Goal: Task Accomplishment & Management: Use online tool/utility

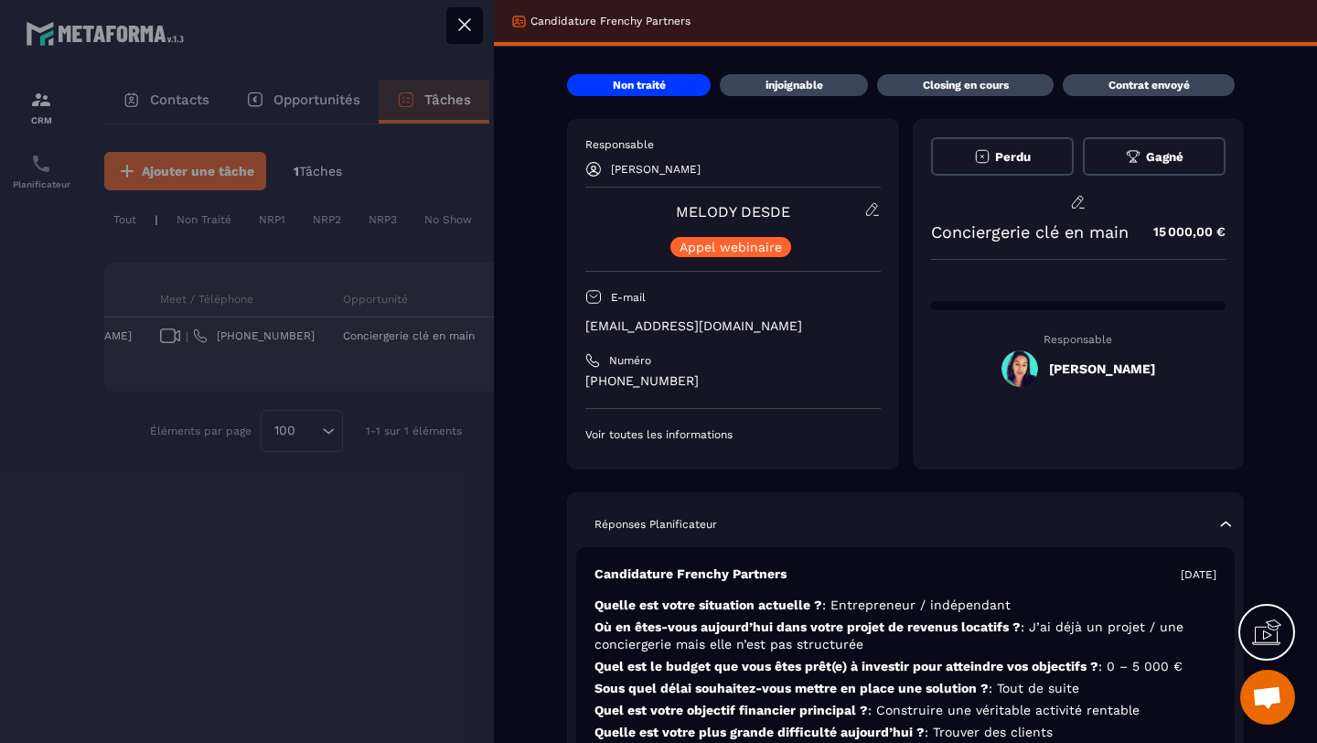
click at [325, 210] on div at bounding box center [658, 371] width 1317 height 743
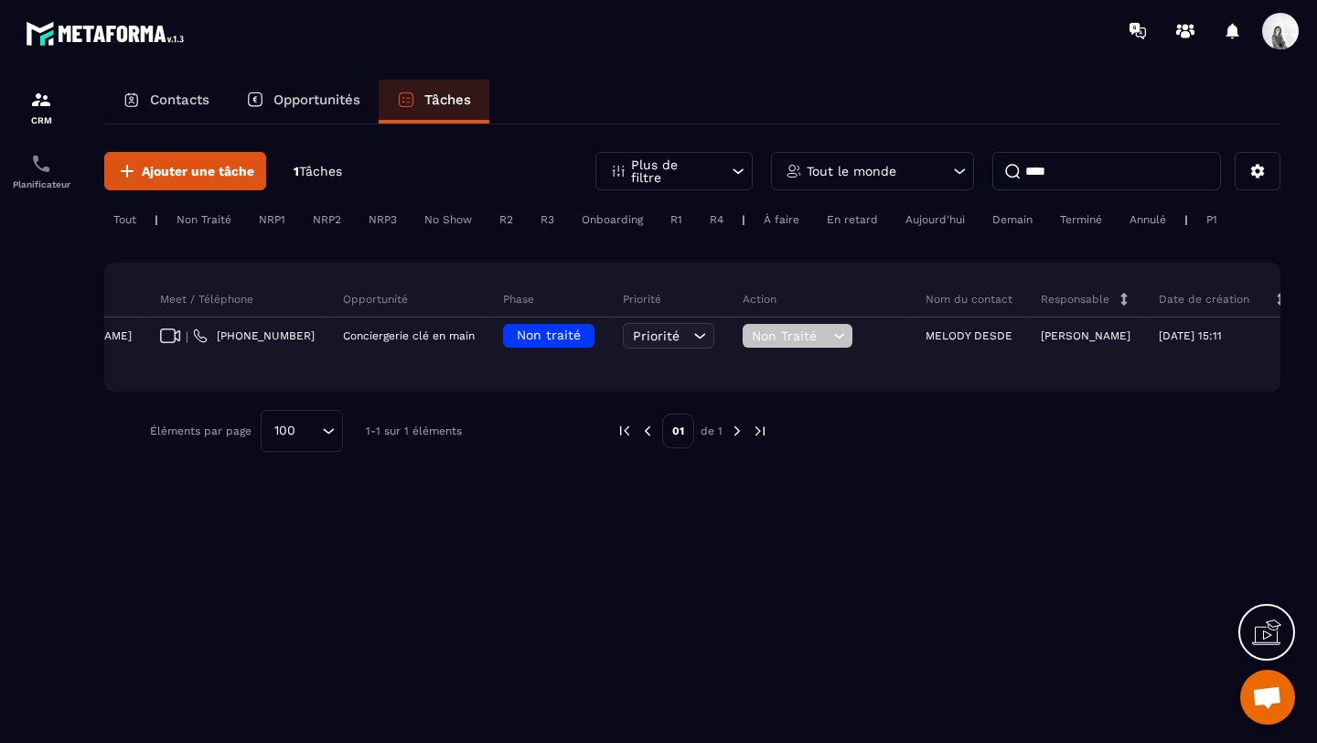
click at [1127, 157] on input "****" at bounding box center [1107, 171] width 229 height 38
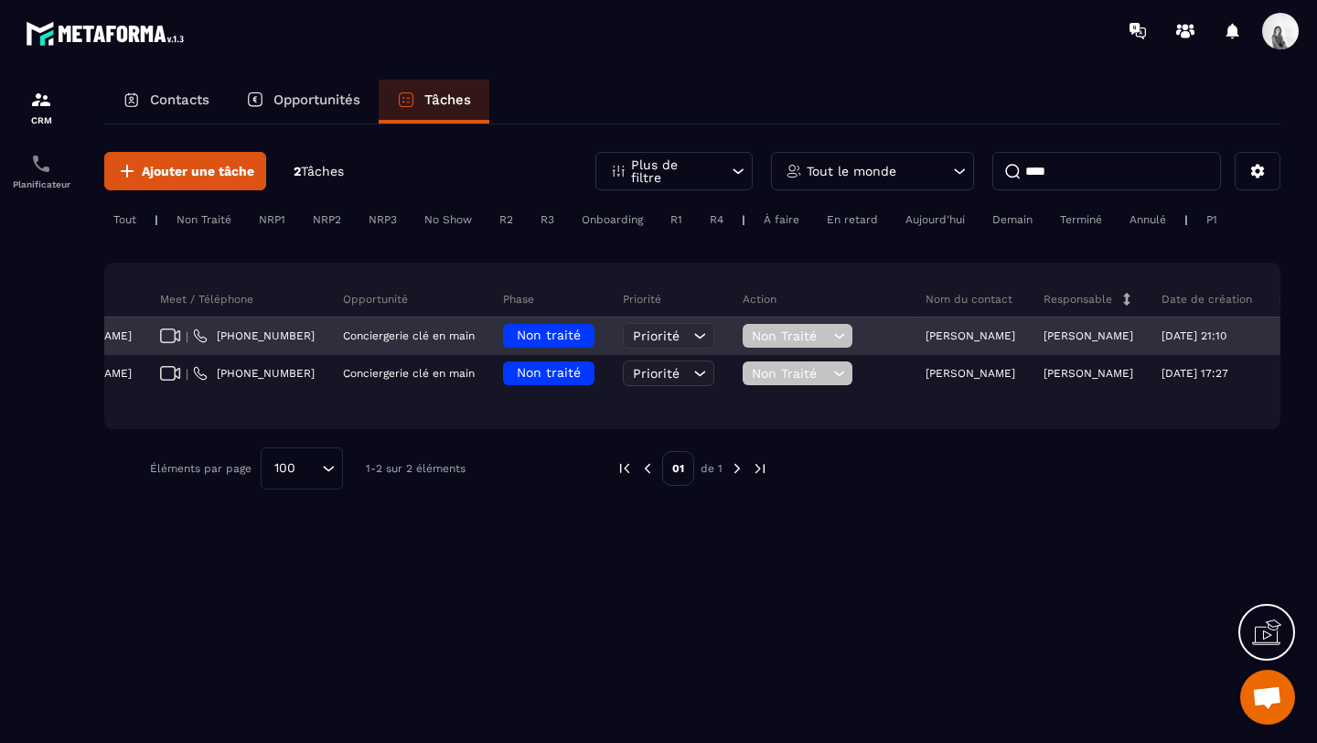
type input "****"
click at [517, 338] on span "Non traité" at bounding box center [549, 335] width 64 height 15
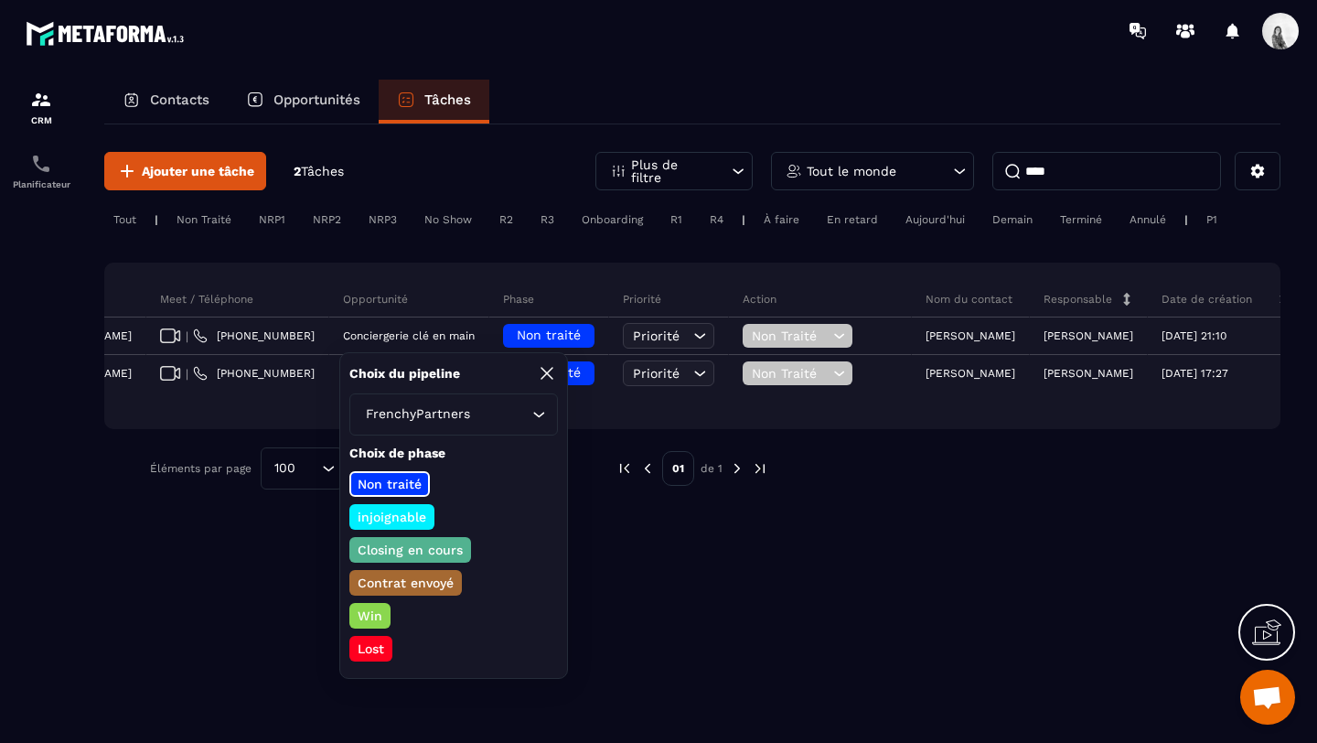
click at [438, 539] on div "Closing en cours" at bounding box center [410, 550] width 122 height 26
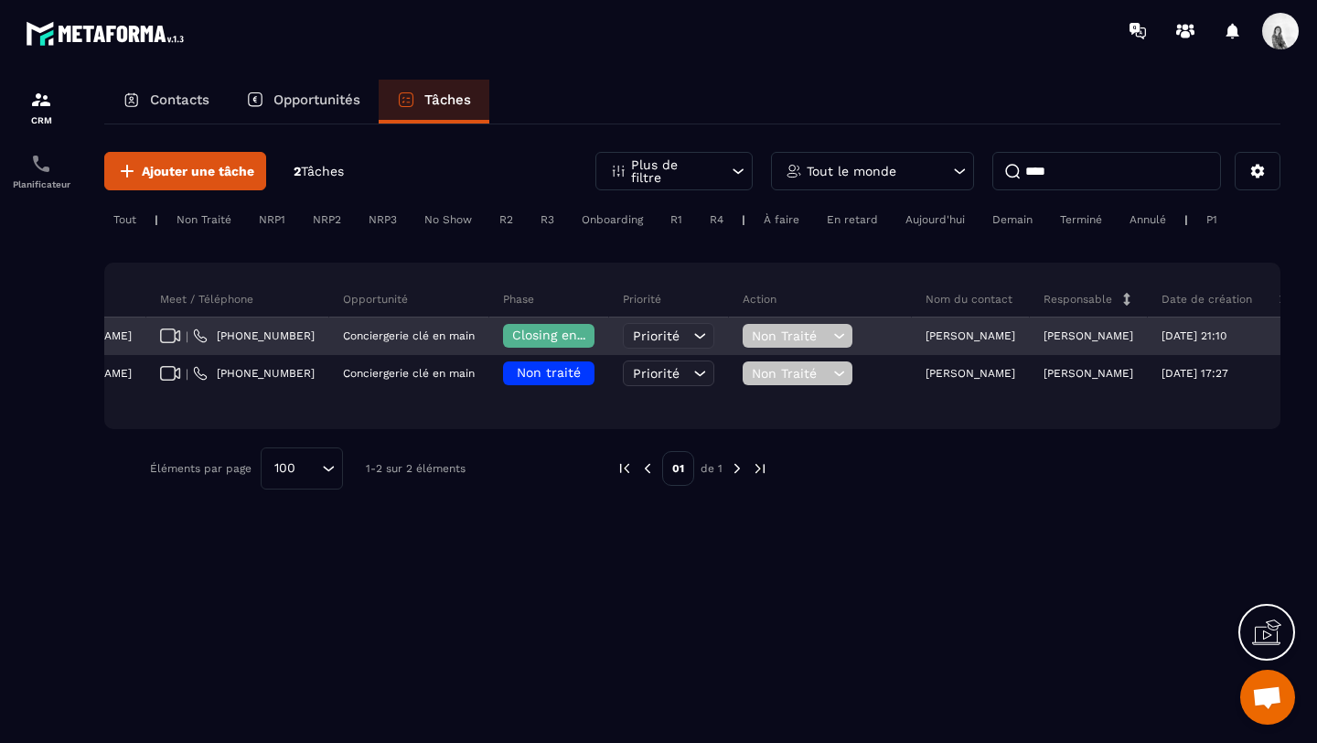
click at [752, 338] on span "Non Traité" at bounding box center [790, 335] width 77 height 15
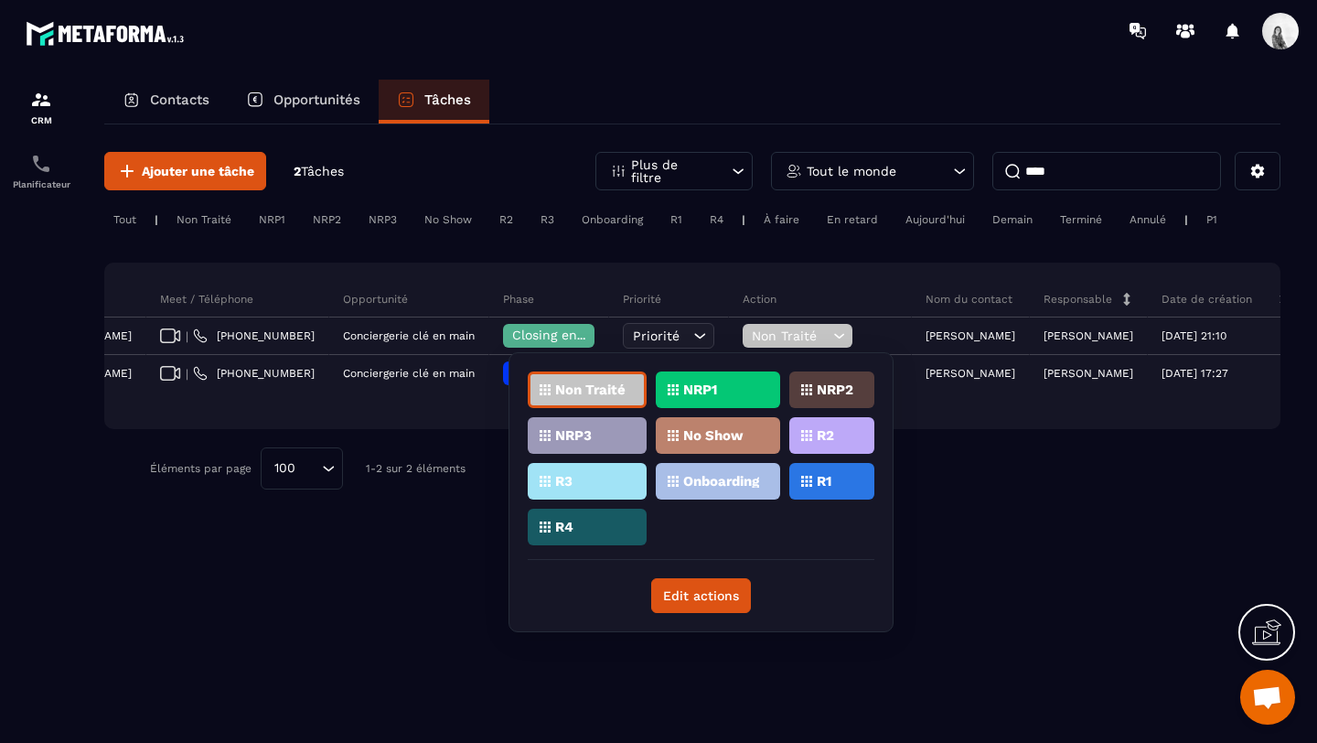
click at [825, 489] on div "R1" at bounding box center [832, 481] width 85 height 37
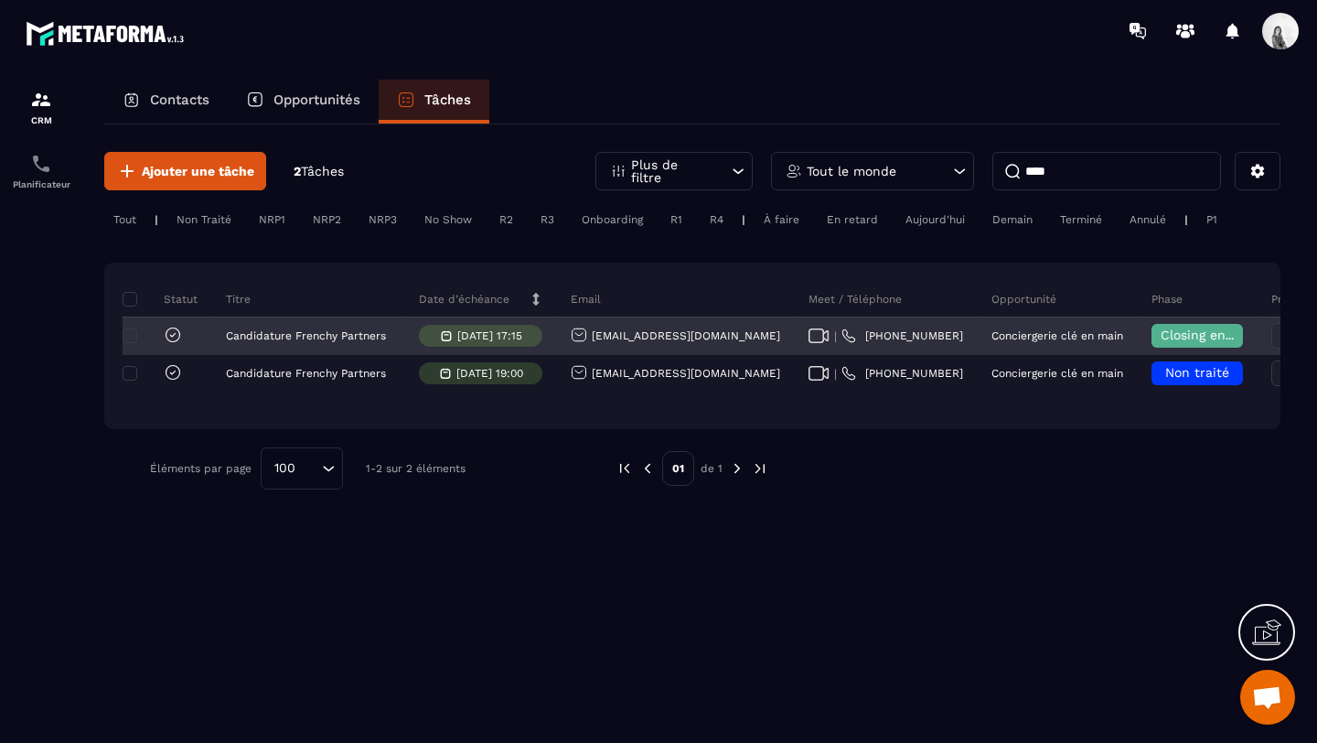
click at [171, 332] on icon at bounding box center [173, 335] width 18 height 18
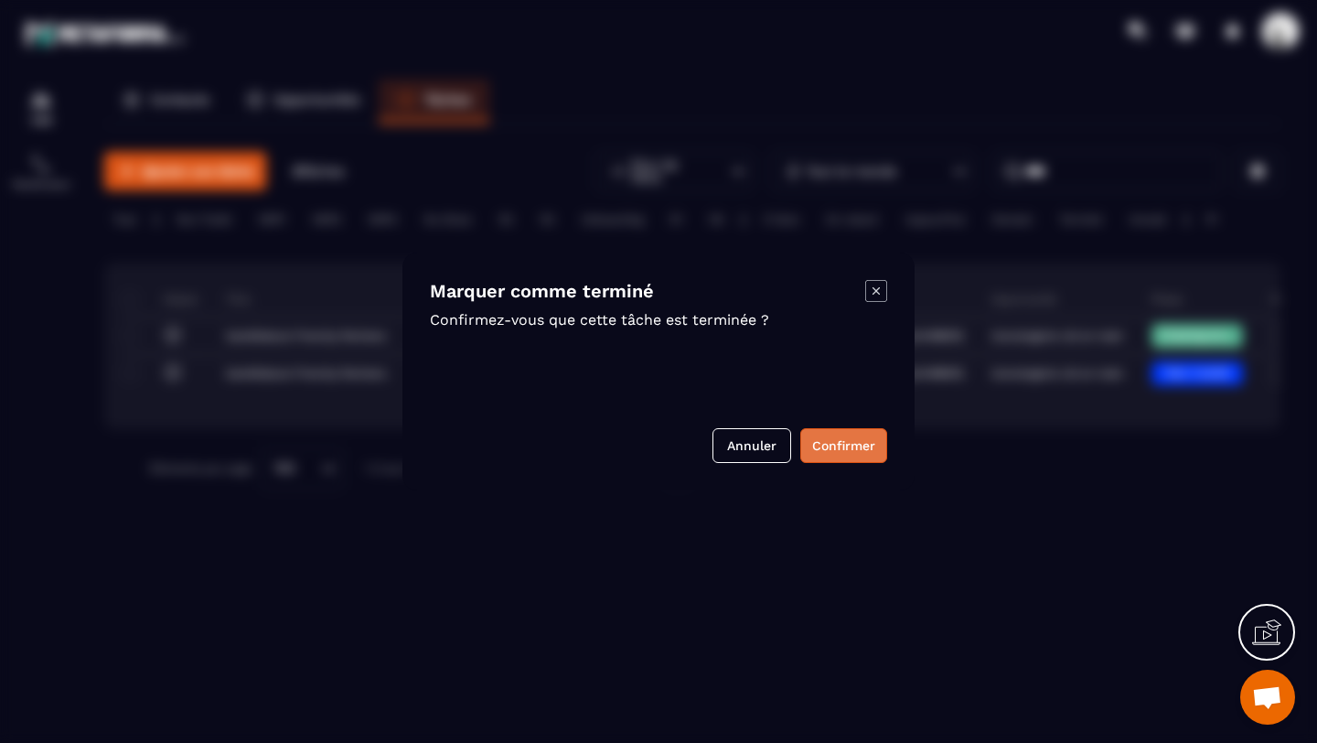
click at [857, 449] on button "Confirmer" at bounding box center [843, 445] width 87 height 35
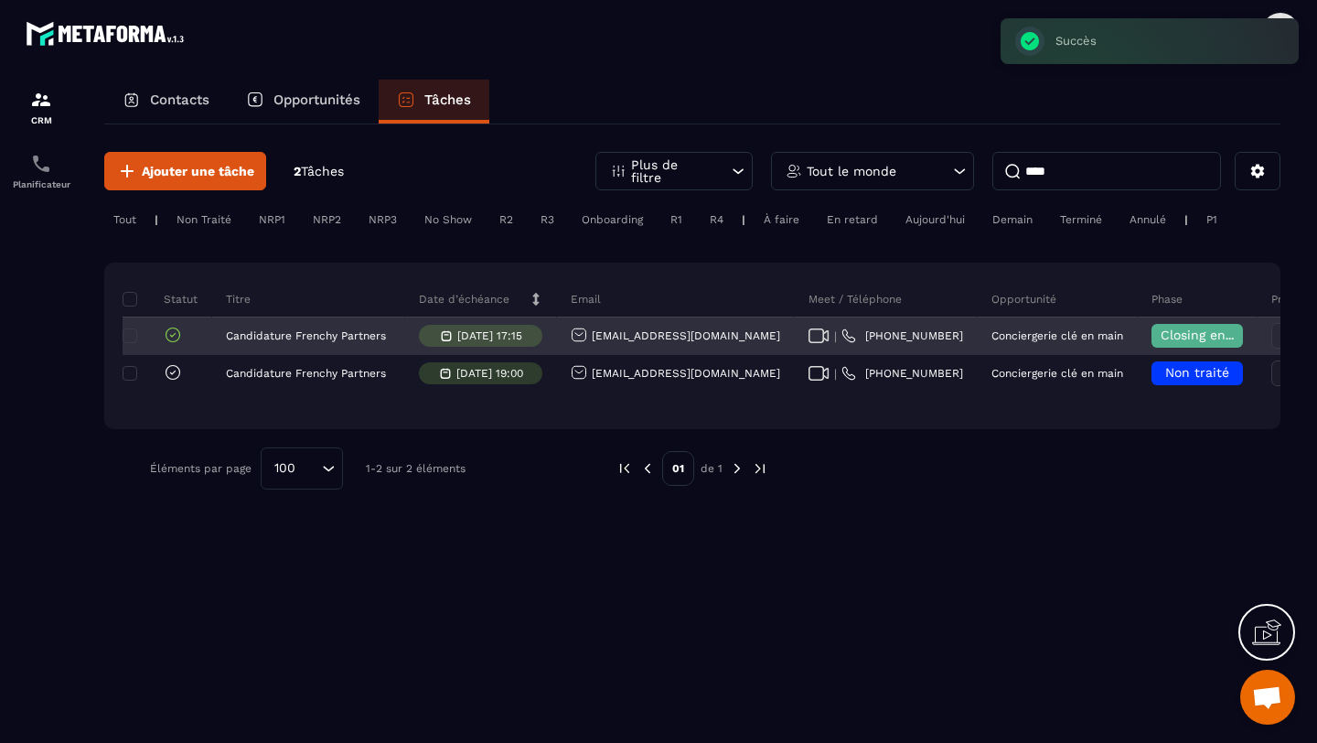
scroll to position [0, 653]
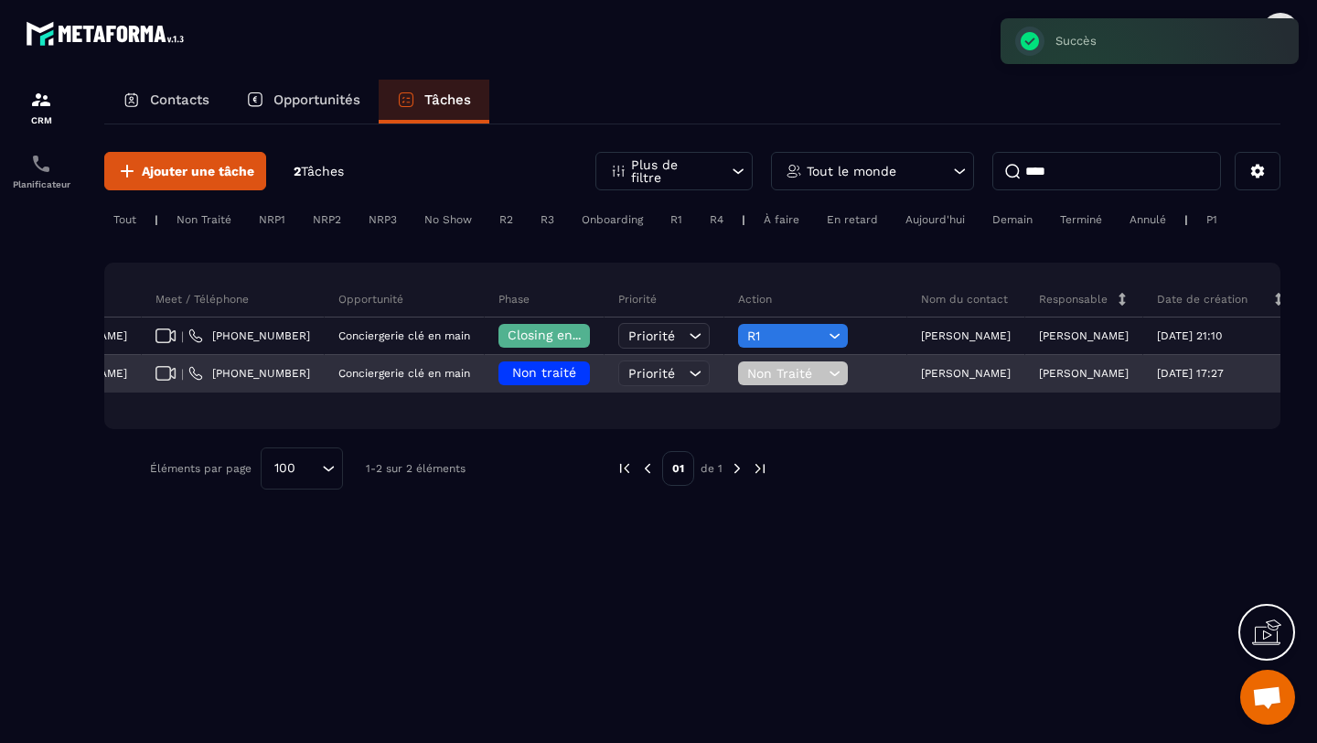
click at [921, 368] on p "[PERSON_NAME]" at bounding box center [966, 373] width 90 height 13
